Goal: Information Seeking & Learning: Find specific fact

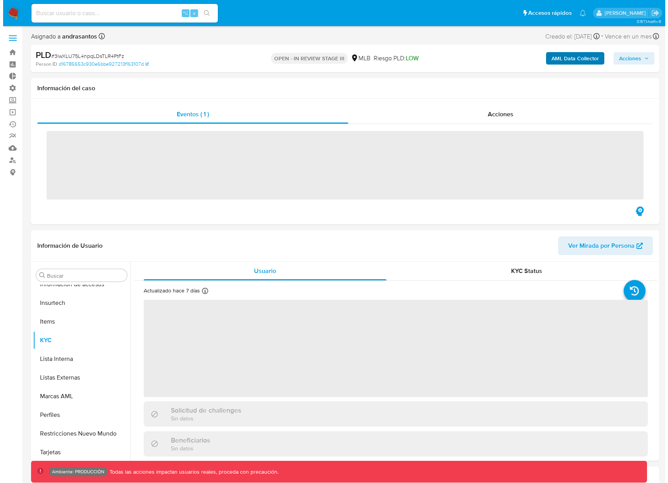
scroll to position [347, 0]
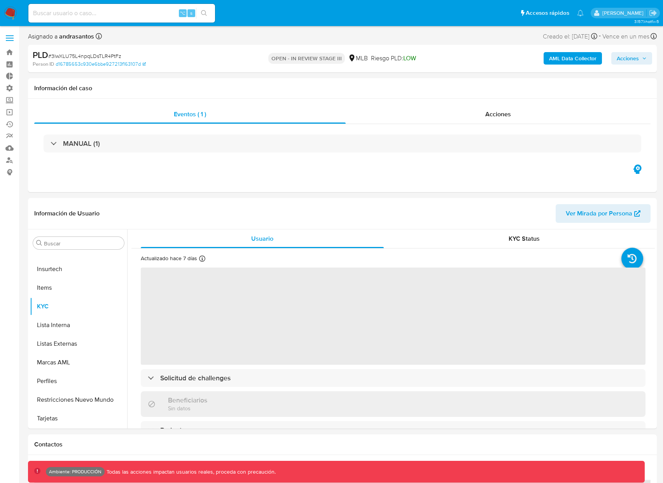
click at [586, 55] on b "AML Data Collector" at bounding box center [572, 58] width 47 height 12
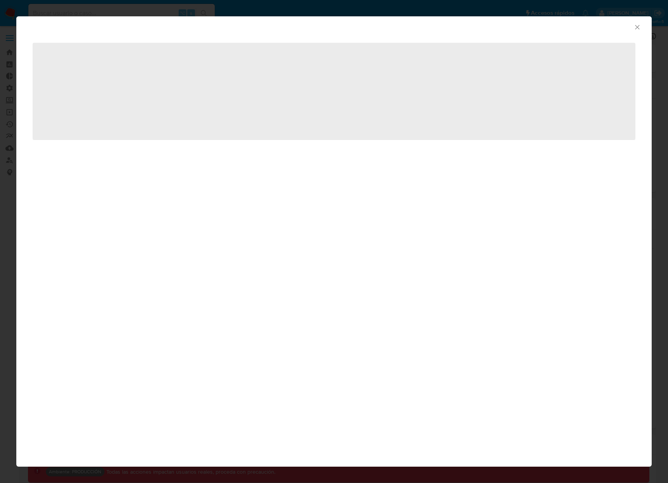
select select "10"
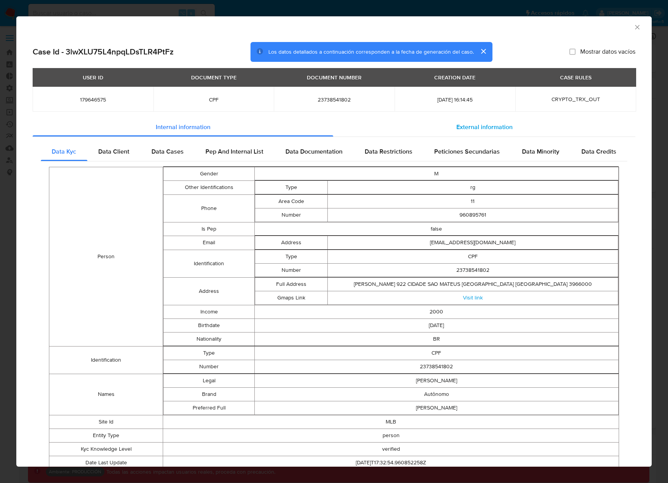
click at [492, 123] on span "External information" at bounding box center [485, 126] width 56 height 9
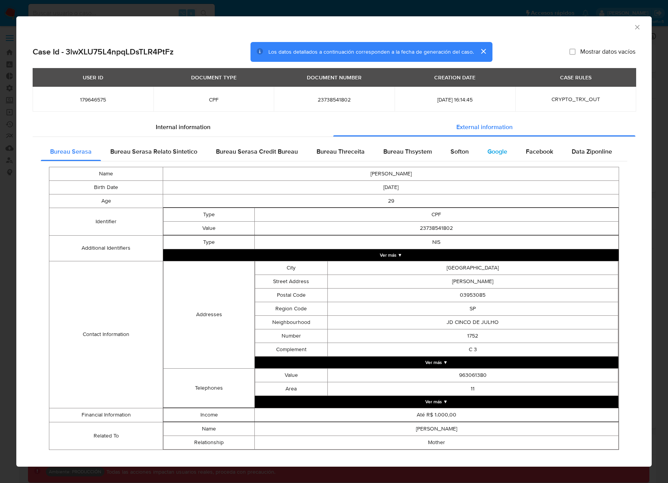
click at [501, 154] on span "Google" at bounding box center [498, 151] width 20 height 9
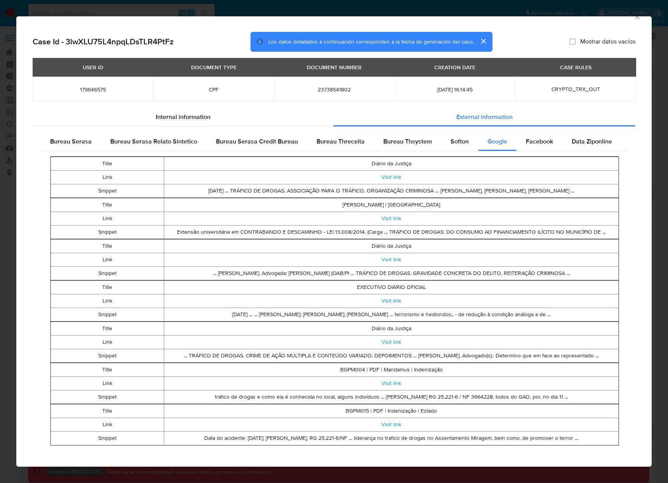
scroll to position [0, 0]
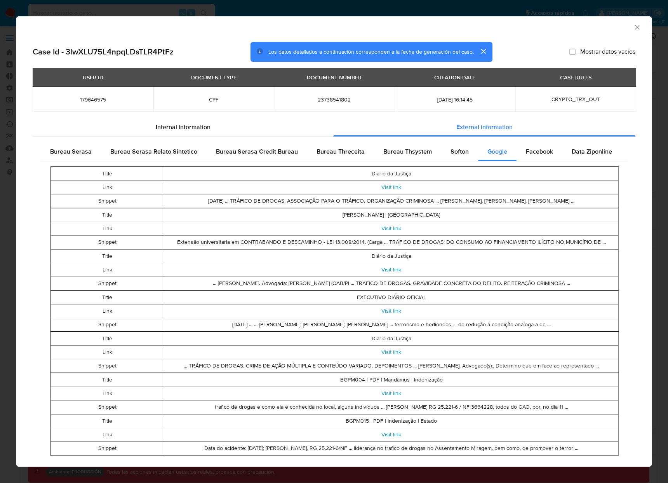
click at [383, 176] on td "Diário da Justiça" at bounding box center [391, 174] width 455 height 14
click at [356, 182] on td "Visit link" at bounding box center [391, 187] width 455 height 14
click at [339, 160] on div "Bureau Serasa Bureau Serasa Relato Sintetico Bureau Serasa Credit Bureau Bureau…" at bounding box center [334, 301] width 587 height 319
drag, startPoint x: 495, startPoint y: 154, endPoint x: 385, endPoint y: 173, distance: 111.6
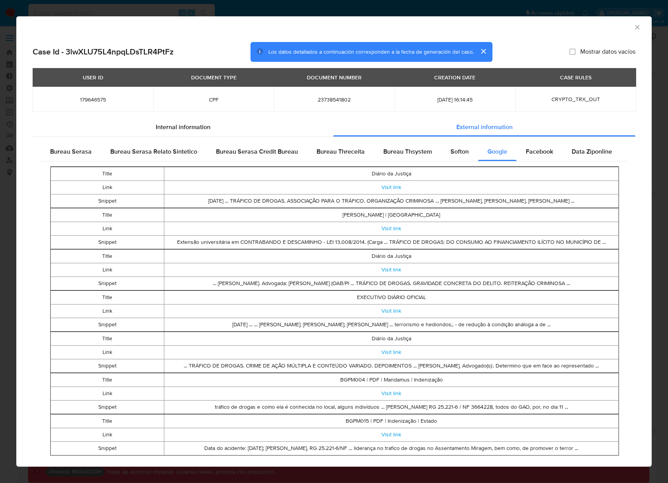
click at [495, 154] on span "Google" at bounding box center [498, 151] width 20 height 9
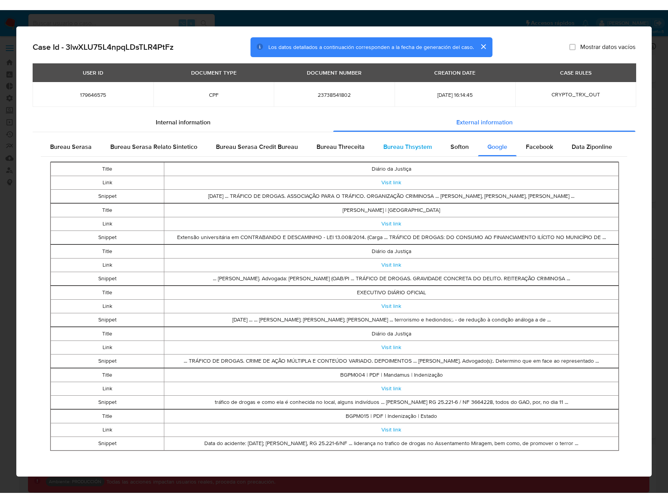
scroll to position [16, 0]
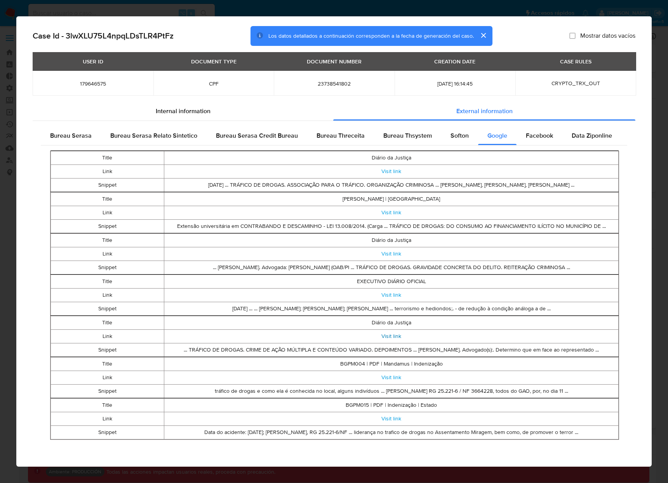
drag, startPoint x: 388, startPoint y: 155, endPoint x: 386, endPoint y: 338, distance: 182.7
click at [385, 339] on tbody "Title Diário da Justiça Link Visit link Snippet [DATE] ... TRÁFICO DE DROGAS. A…" at bounding box center [334, 295] width 570 height 288
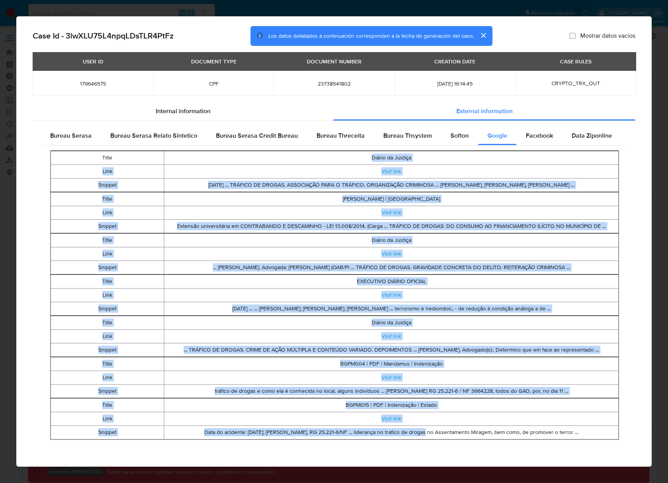
drag, startPoint x: 408, startPoint y: 408, endPoint x: 368, endPoint y: 157, distance: 253.5
click at [368, 157] on tbody "Title Diário da Justiça Link Visit link Snippet [DATE] ... TRÁFICO DE DROGAS. A…" at bounding box center [334, 295] width 570 height 288
click at [368, 157] on td "Diário da Justiça" at bounding box center [391, 158] width 455 height 14
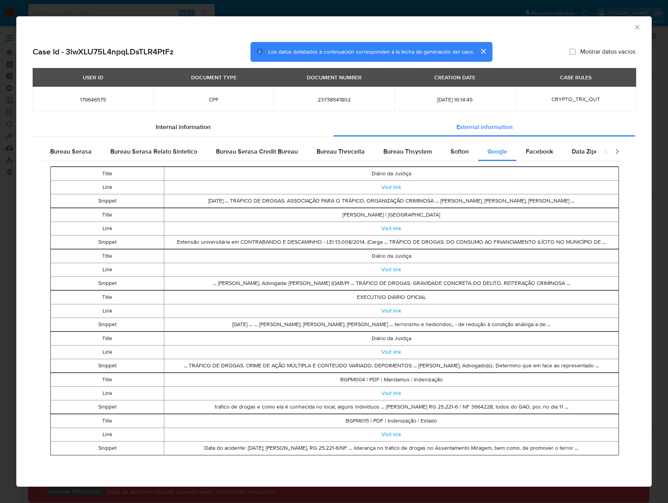
scroll to position [0, 0]
